Goal: Find specific page/section: Find specific page/section

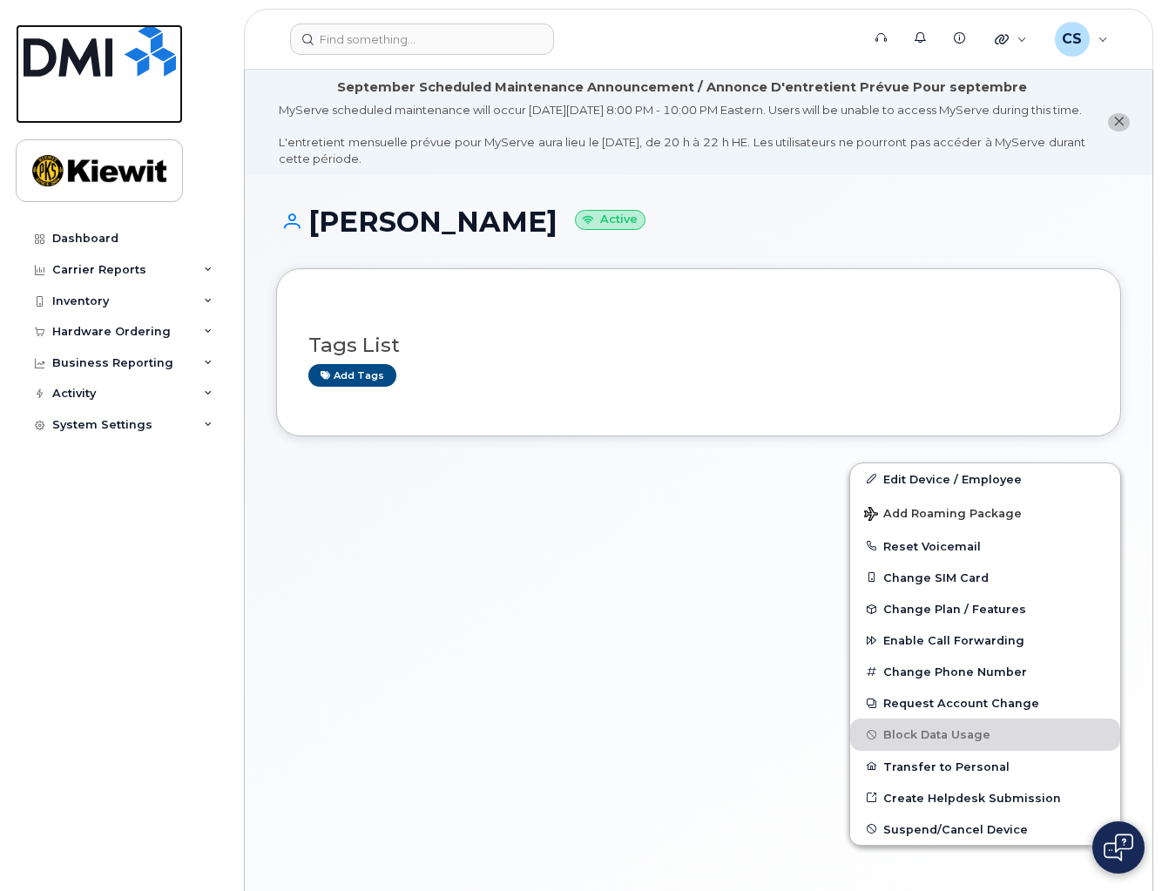
click at [93, 44] on img at bounding box center [100, 50] width 152 height 52
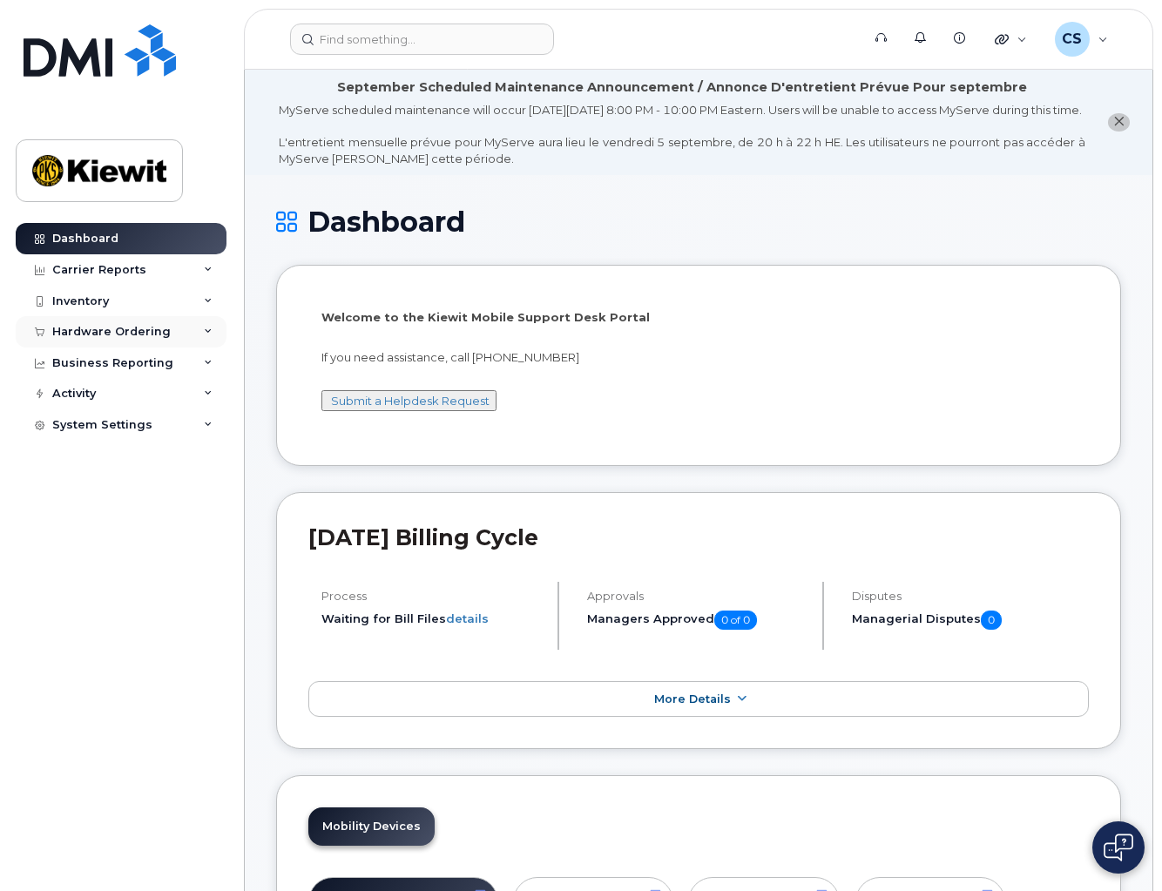
click at [98, 332] on div "Hardware Ordering" at bounding box center [111, 332] width 118 height 14
click at [126, 240] on link "Dashboard" at bounding box center [121, 238] width 211 height 31
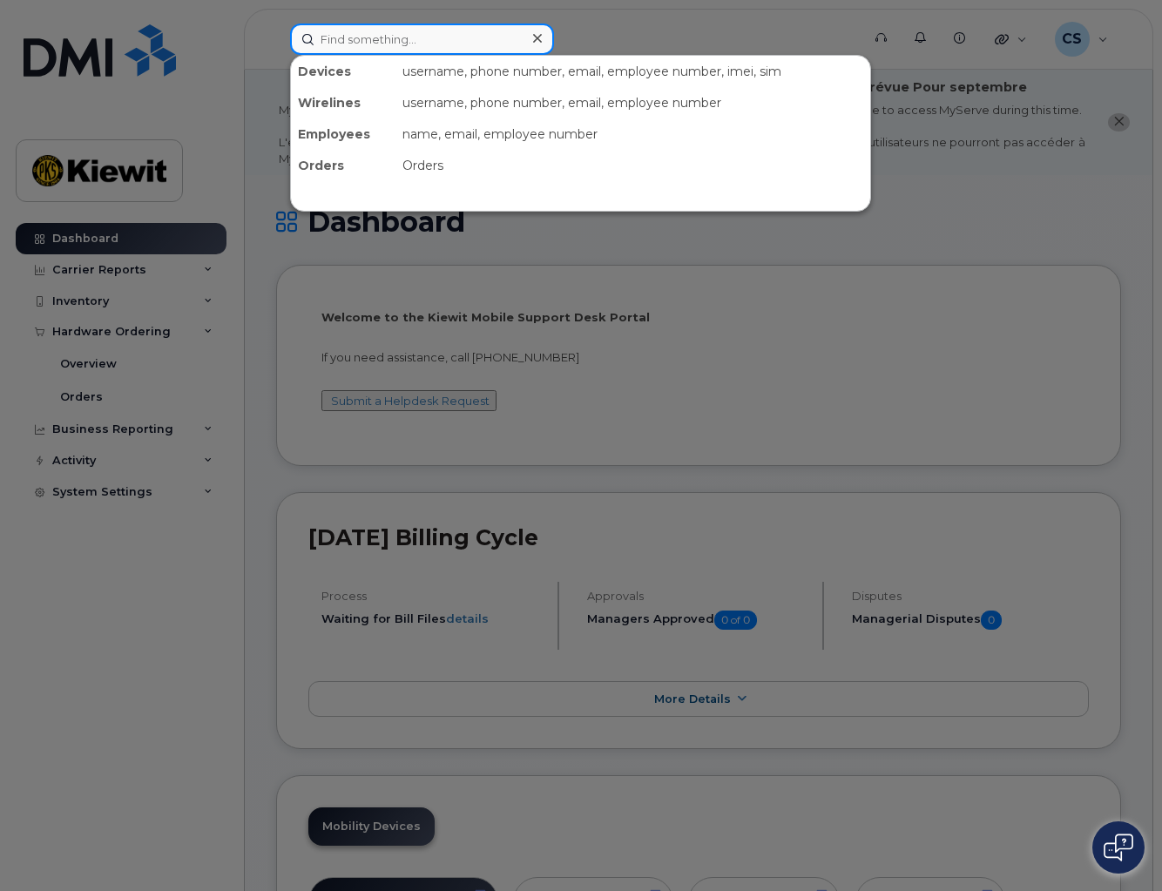
click at [363, 51] on input at bounding box center [422, 39] width 264 height 31
type input "c"
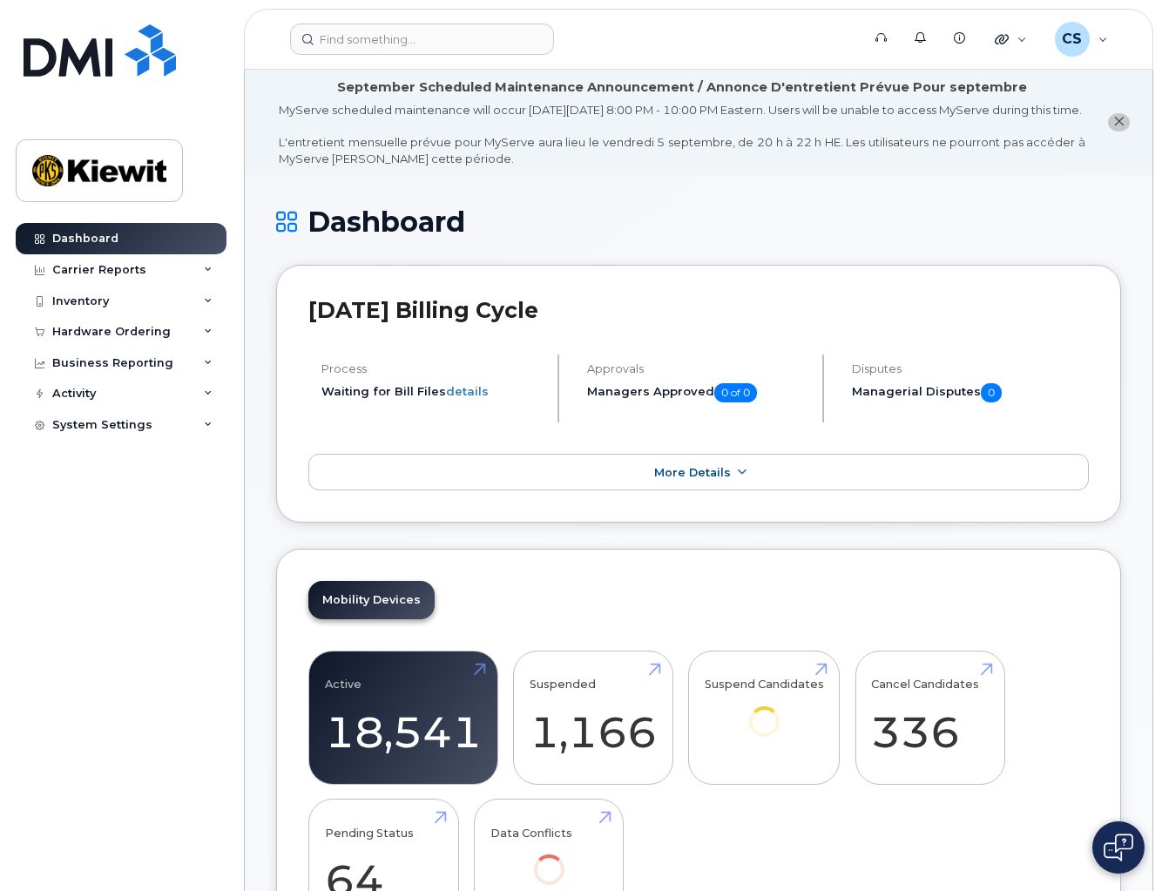
scroll to position [1007, 0]
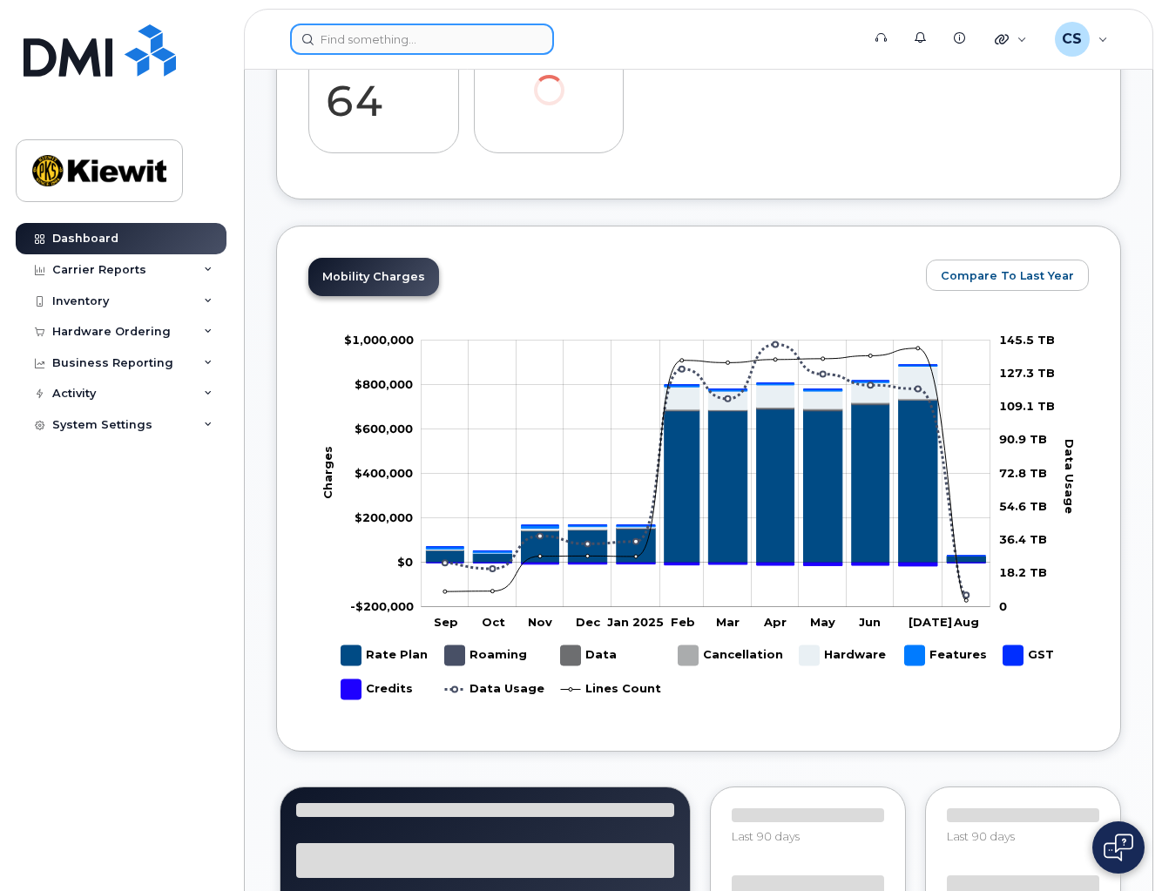
click at [363, 51] on input at bounding box center [422, 39] width 264 height 31
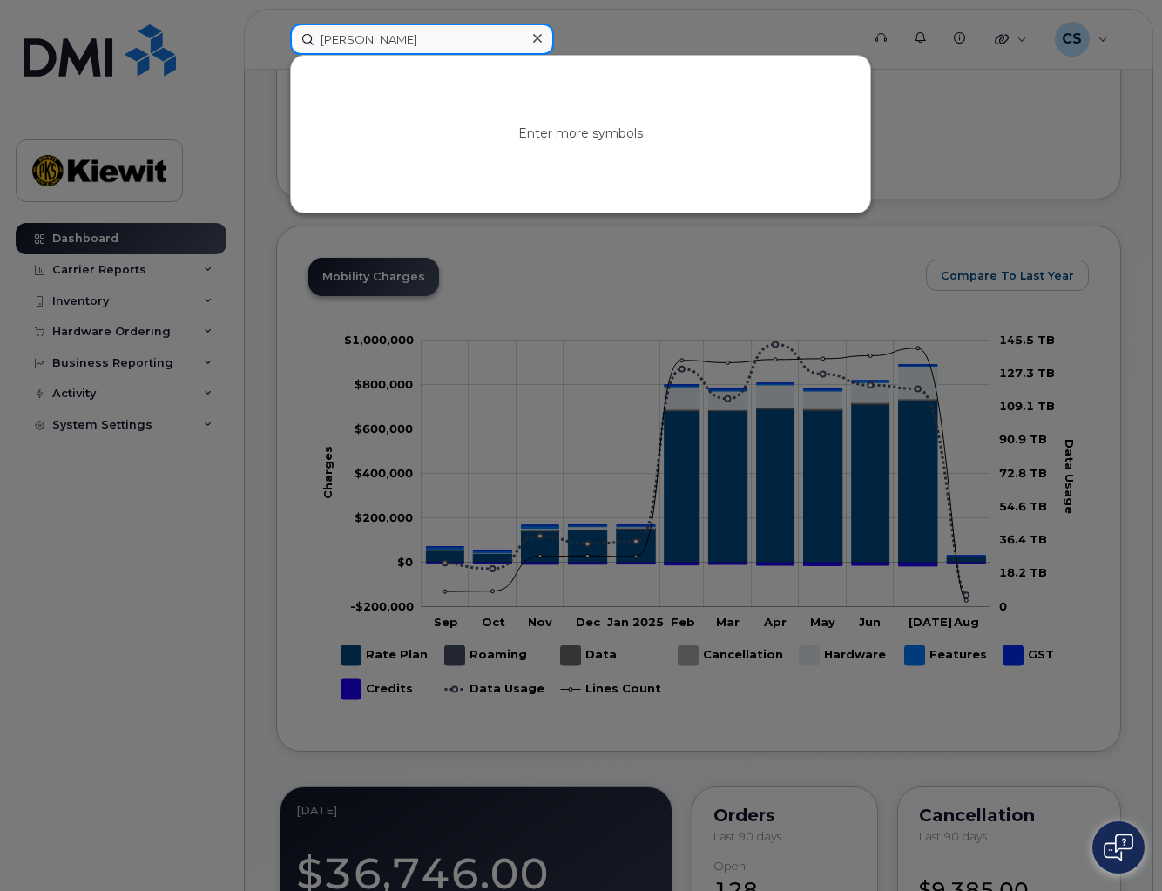
type input "corey schmitz"
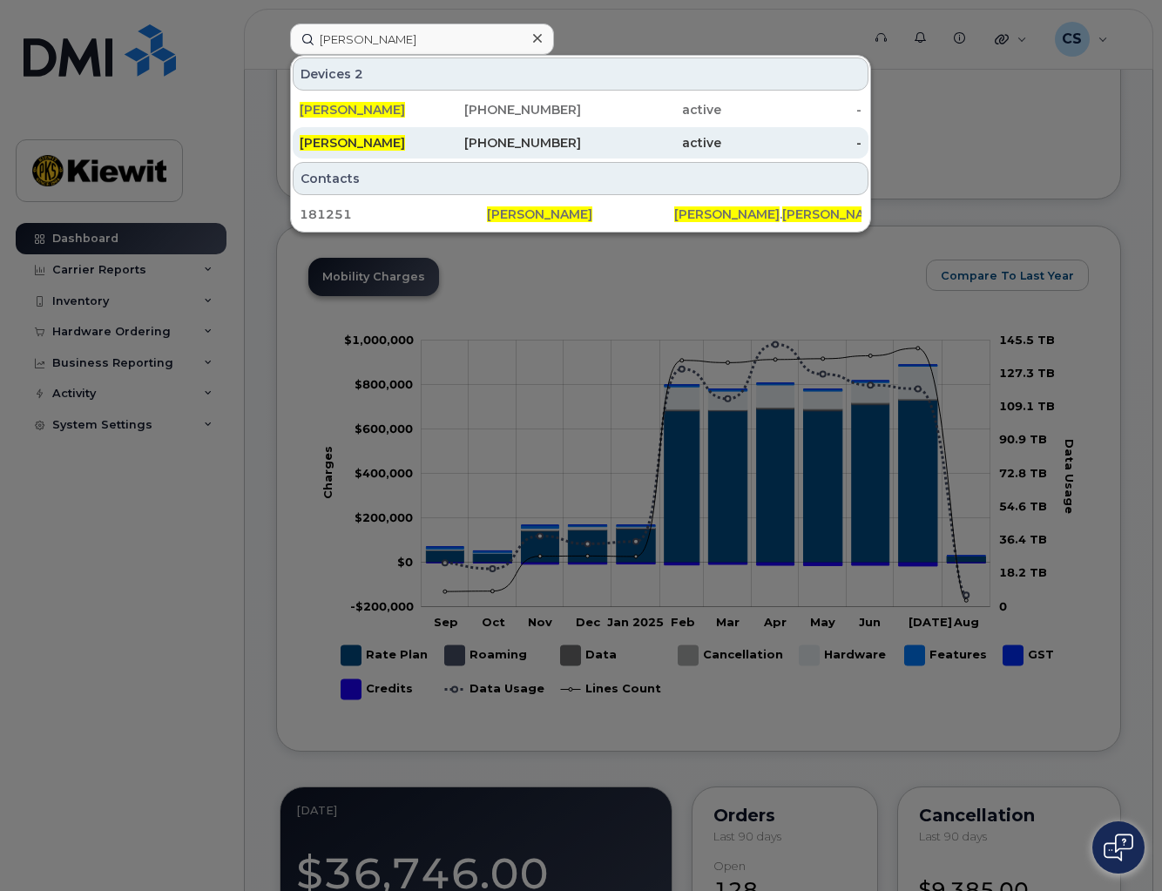
click at [540, 150] on div "602-206-2305" at bounding box center [510, 142] width 140 height 17
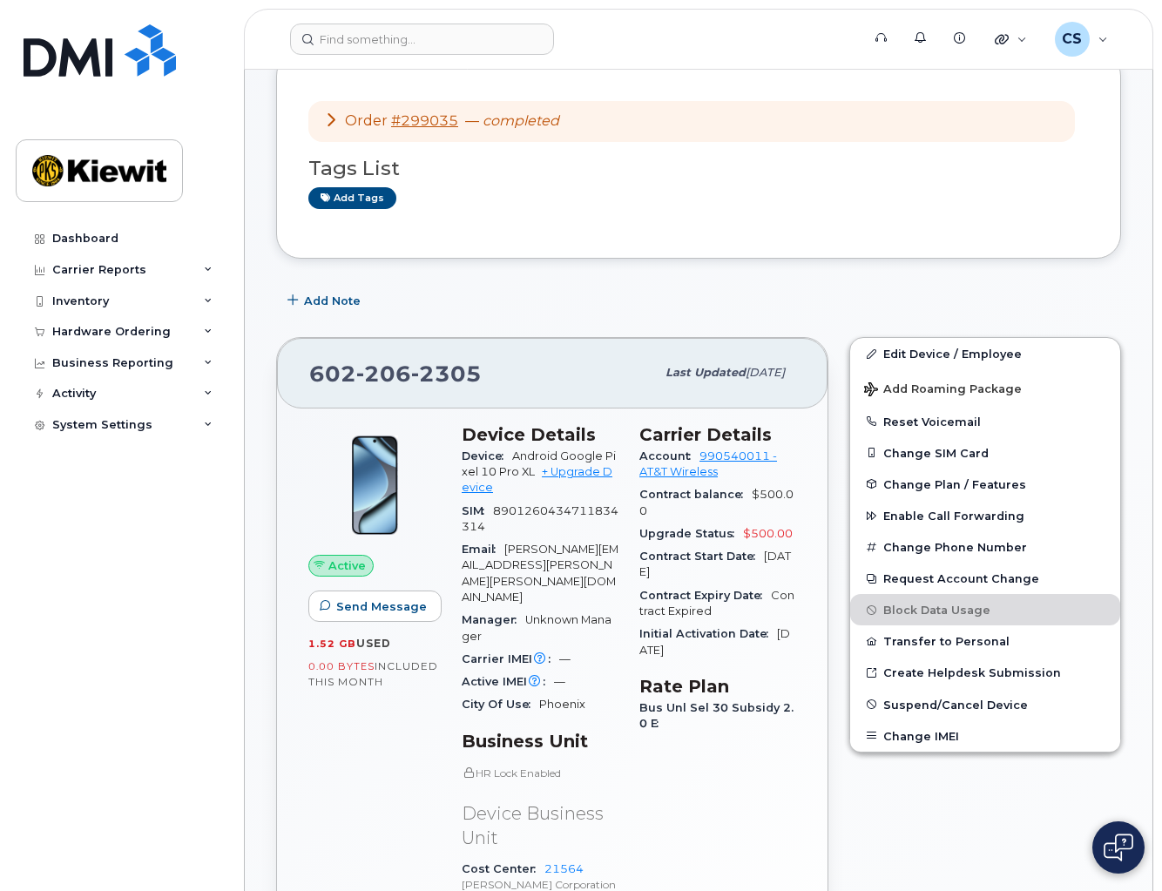
scroll to position [87, 0]
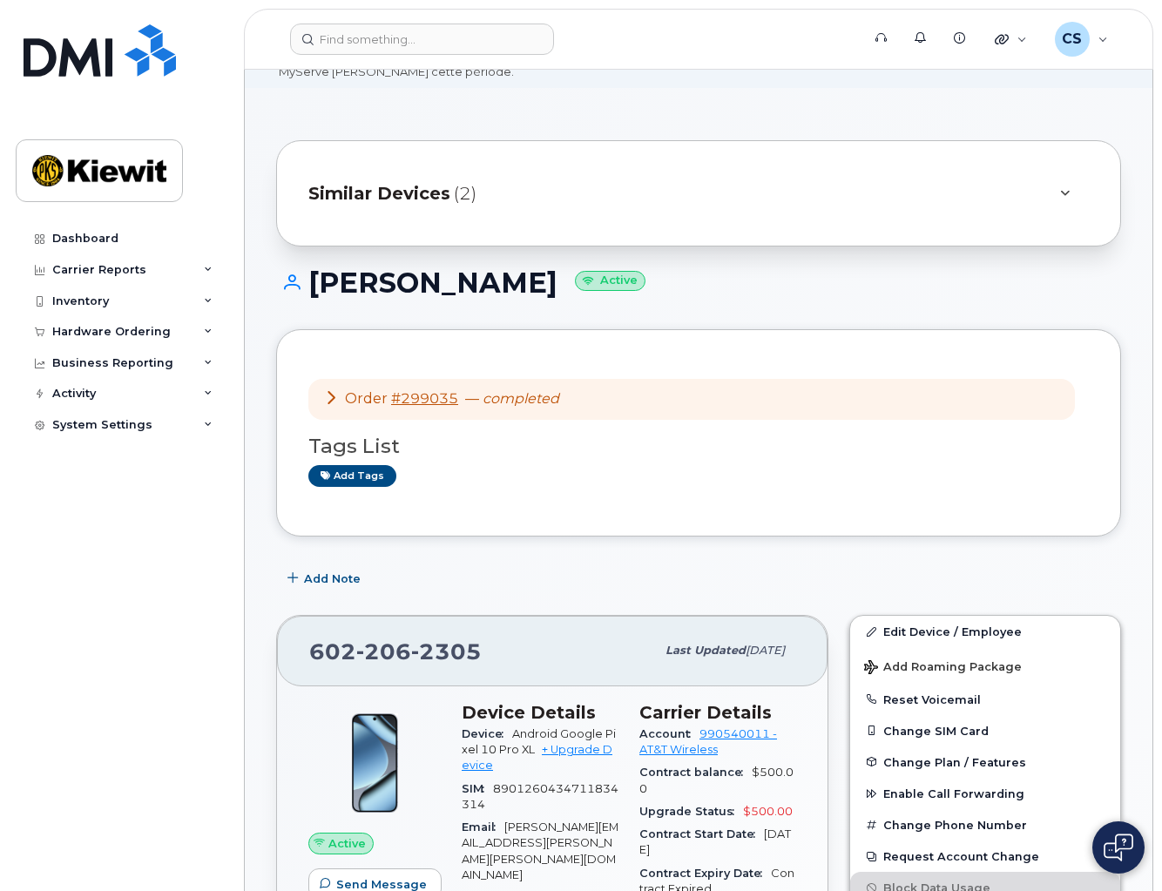
click at [328, 404] on icon at bounding box center [331, 397] width 14 height 14
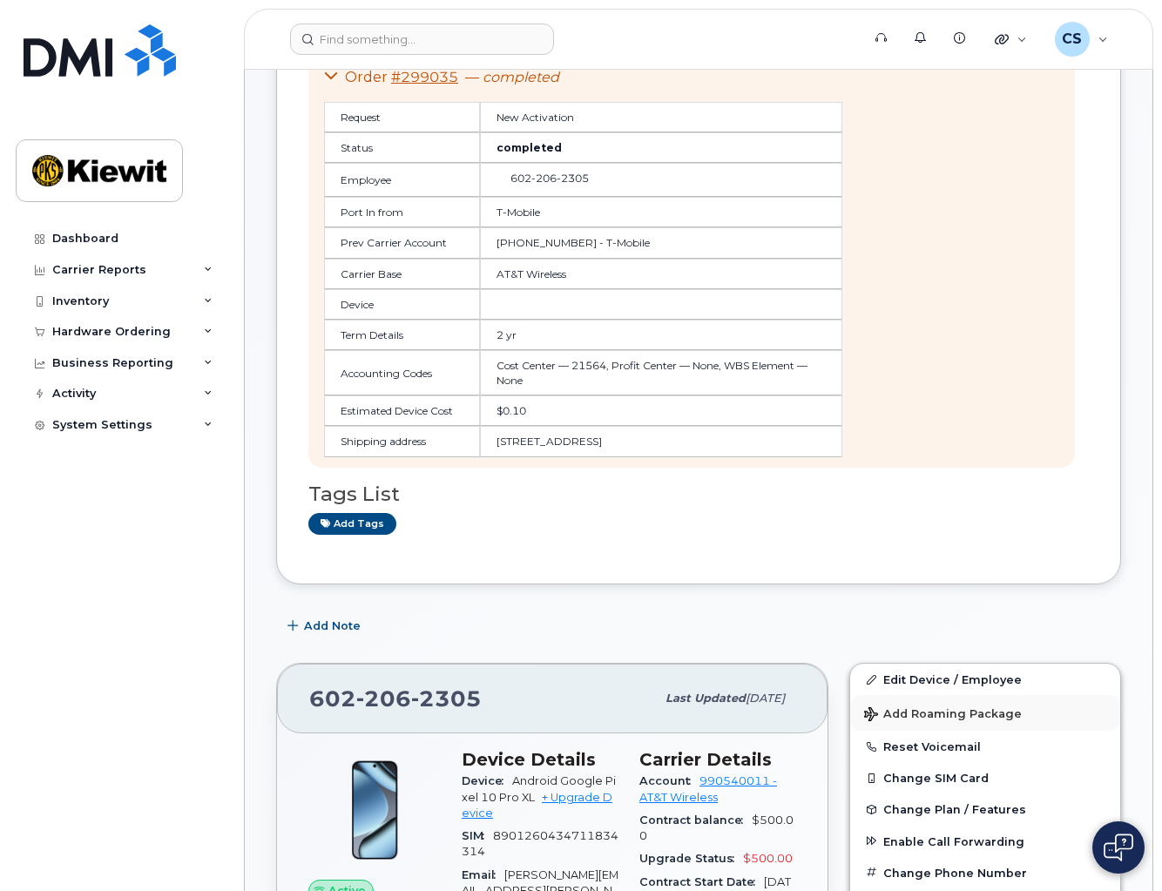
scroll to position [757, 0]
